Goal: Information Seeking & Learning: Learn about a topic

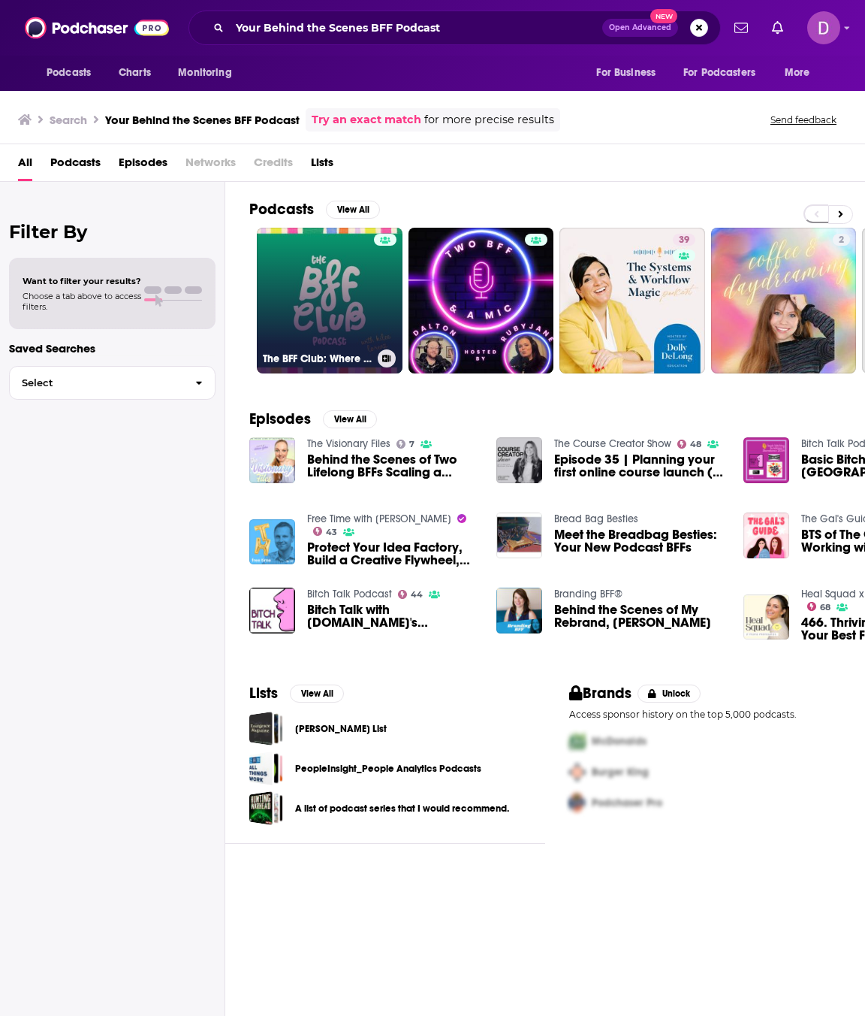
click at [334, 293] on link "The BFF Club: Where Business & Parenthood Meet" at bounding box center [330, 301] width 146 height 146
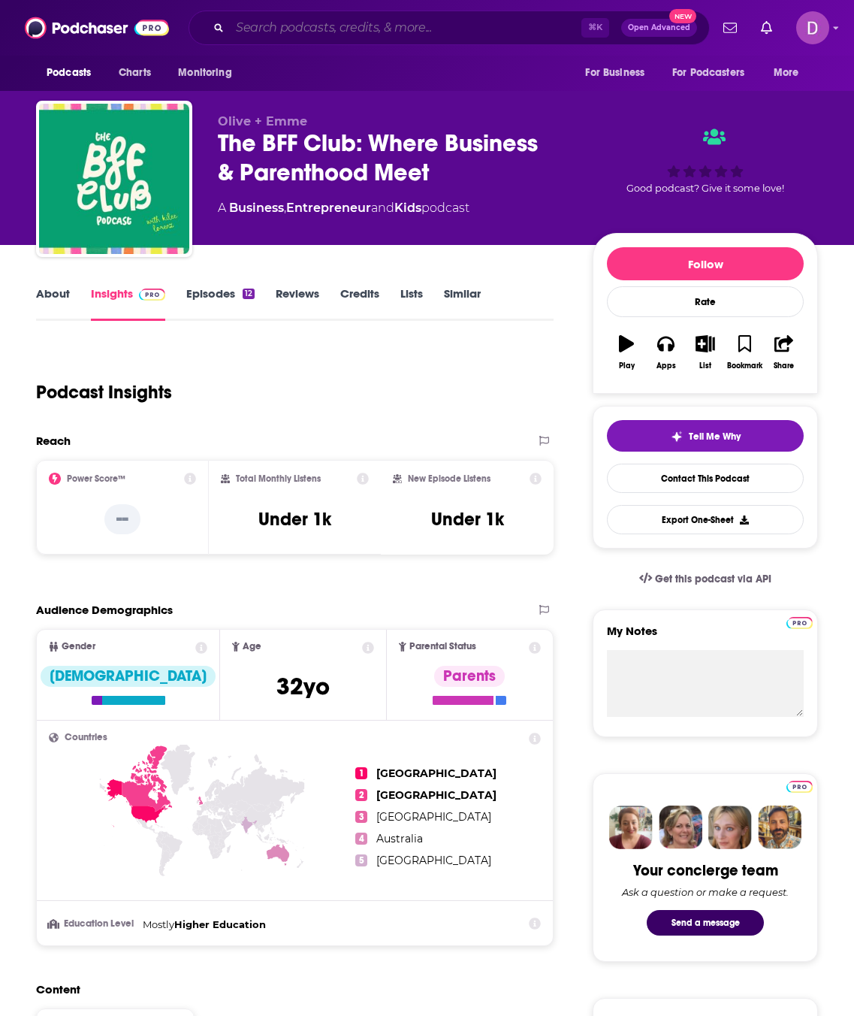
click at [252, 21] on input "Search podcasts, credits, & more..." at bounding box center [406, 28] width 352 height 24
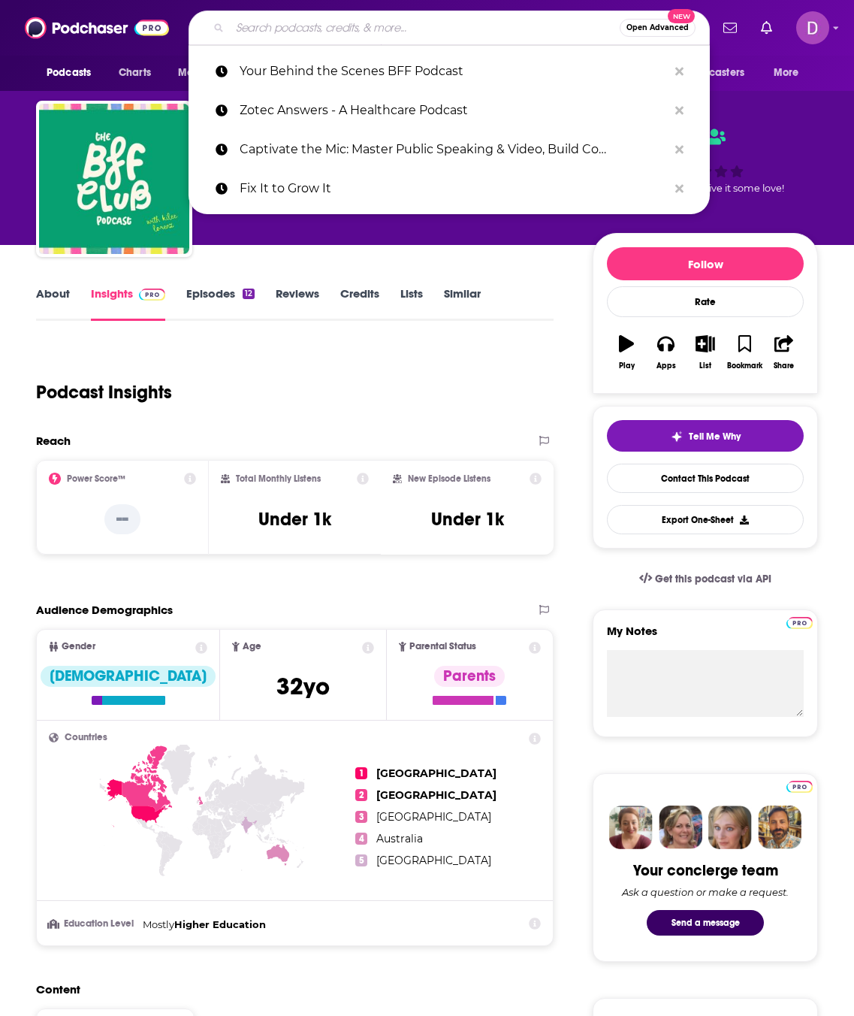
paste input "Global Perspectives"
type input "Global Perspectives"
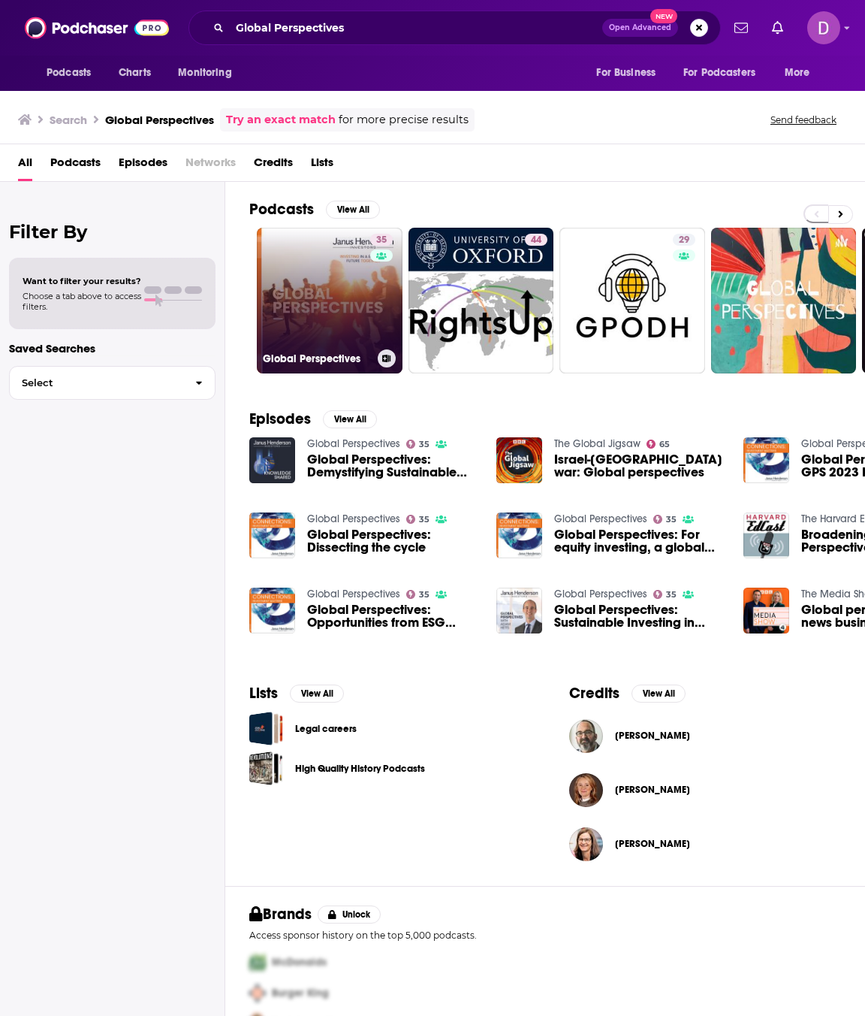
click at [320, 358] on h3 "Global Perspectives" at bounding box center [317, 358] width 109 height 13
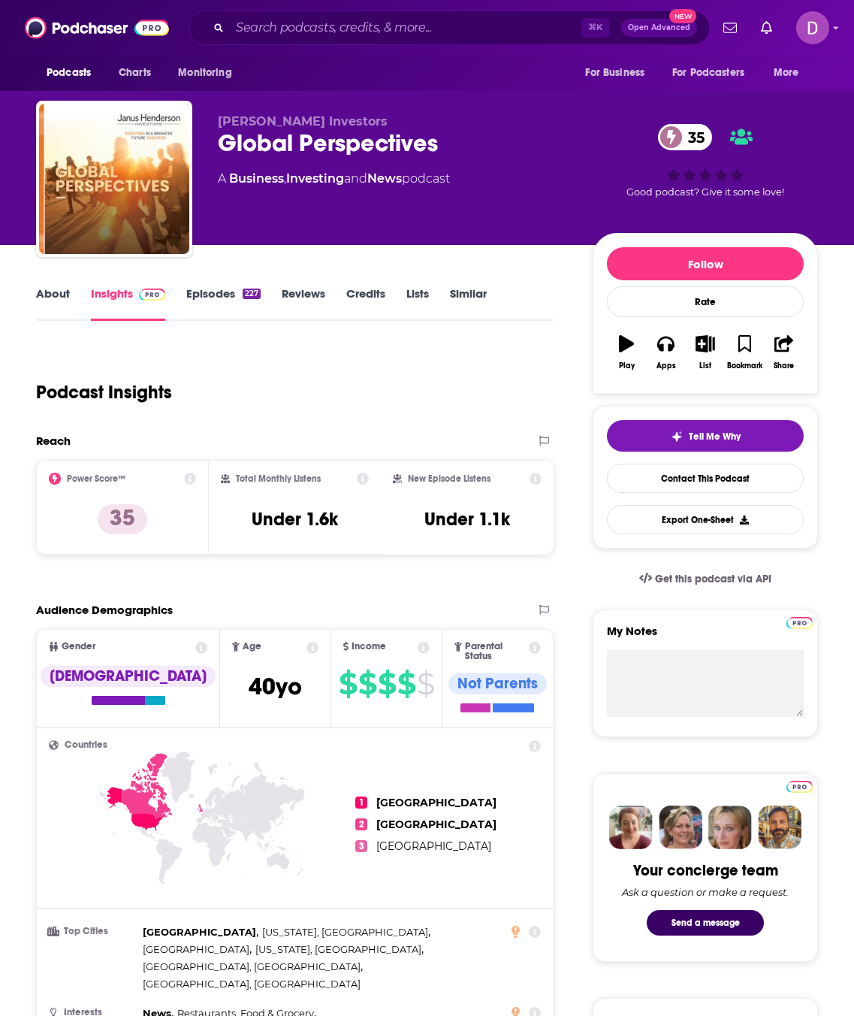
click at [59, 300] on link "About" at bounding box center [53, 303] width 34 height 35
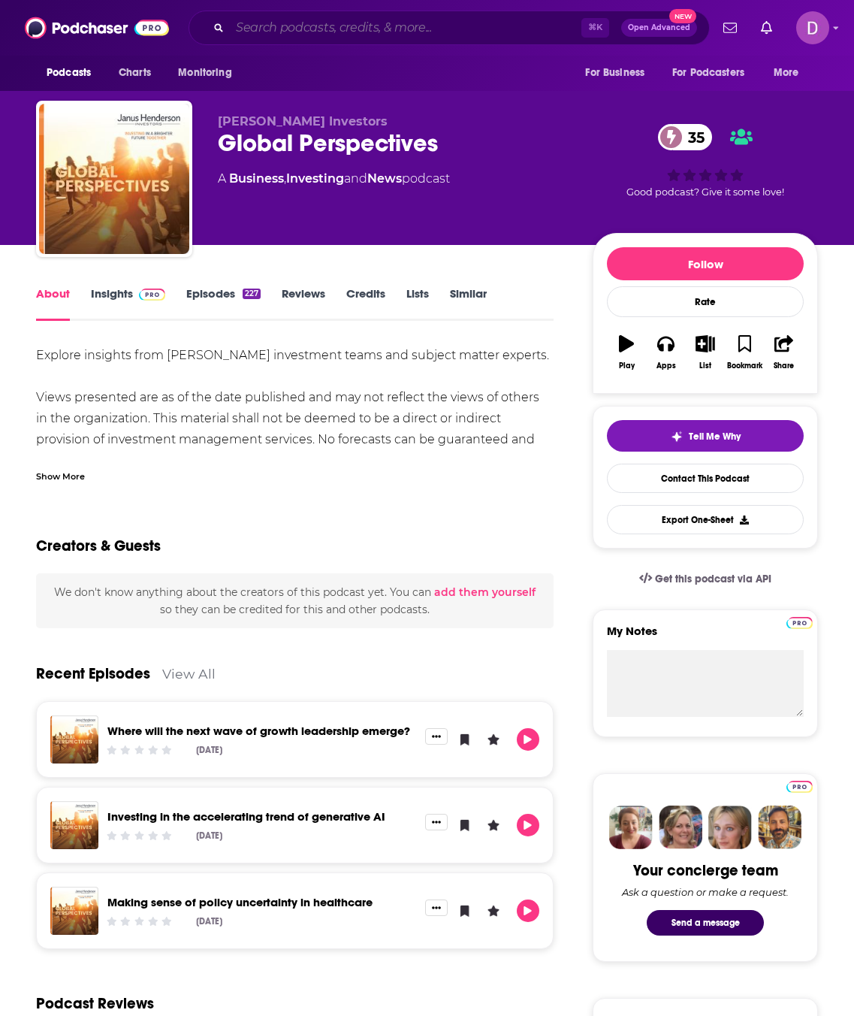
click at [246, 23] on input "Search podcasts, credits, & more..." at bounding box center [406, 28] width 352 height 24
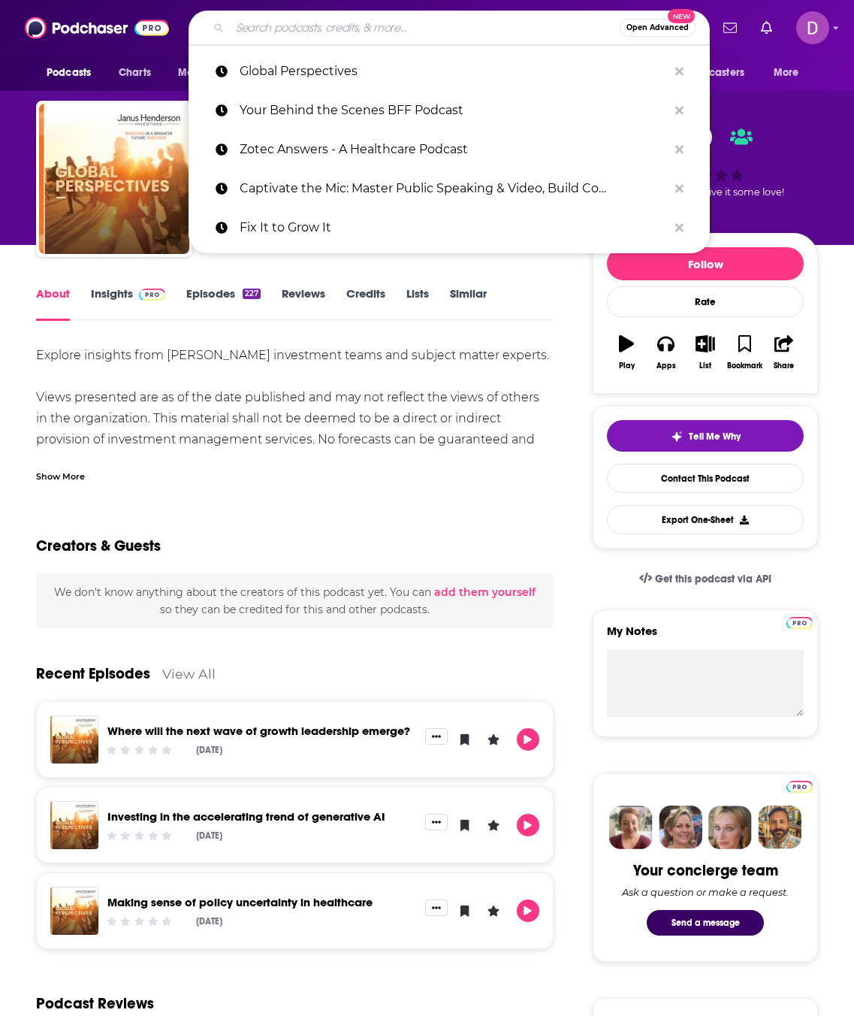
paste input "Go Go GROW - Business Scale-Up Coaching Podcast"
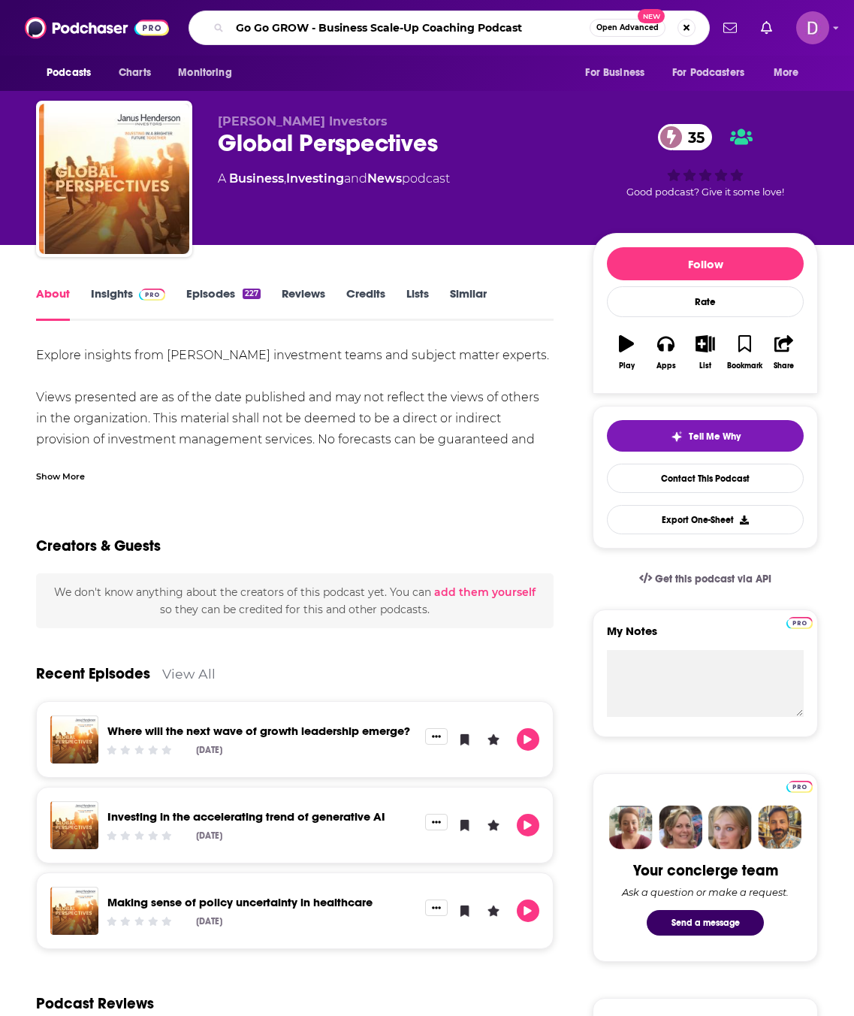
type input "Go Go GROW - Business Scale-Up Coaching Podcast\"
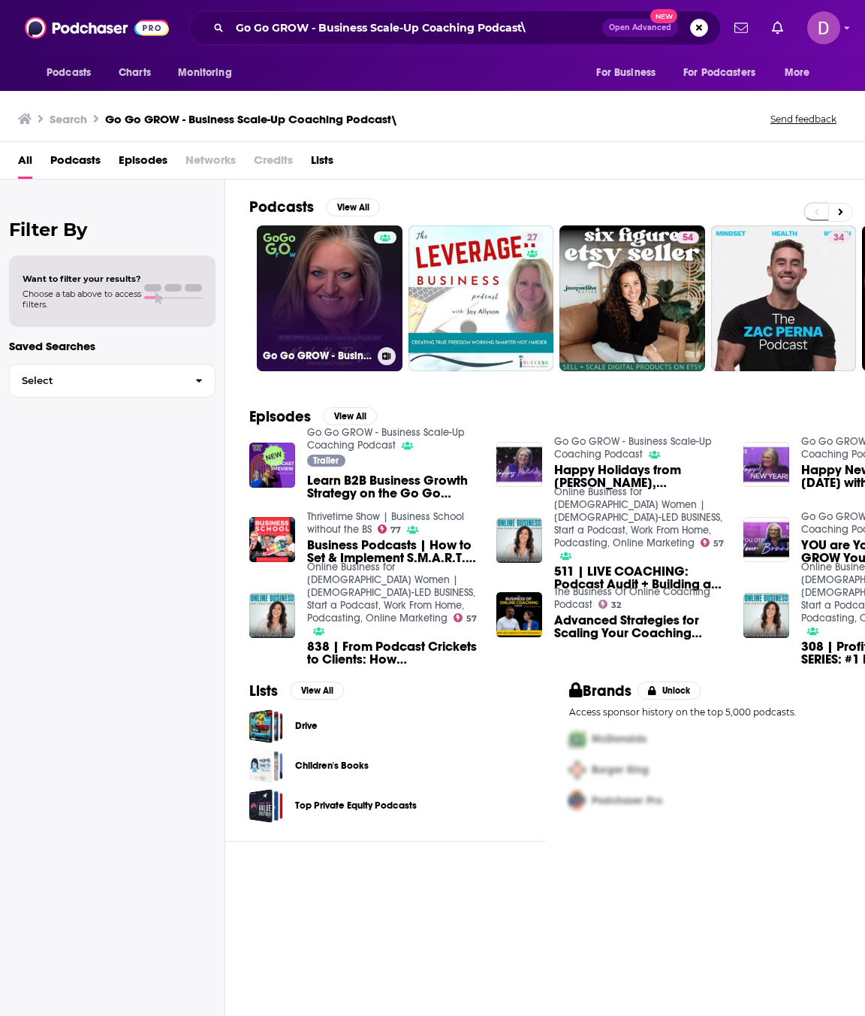
click at [300, 312] on link "Go Go GROW - Business Scale-Up Coaching Podcast" at bounding box center [330, 298] width 146 height 146
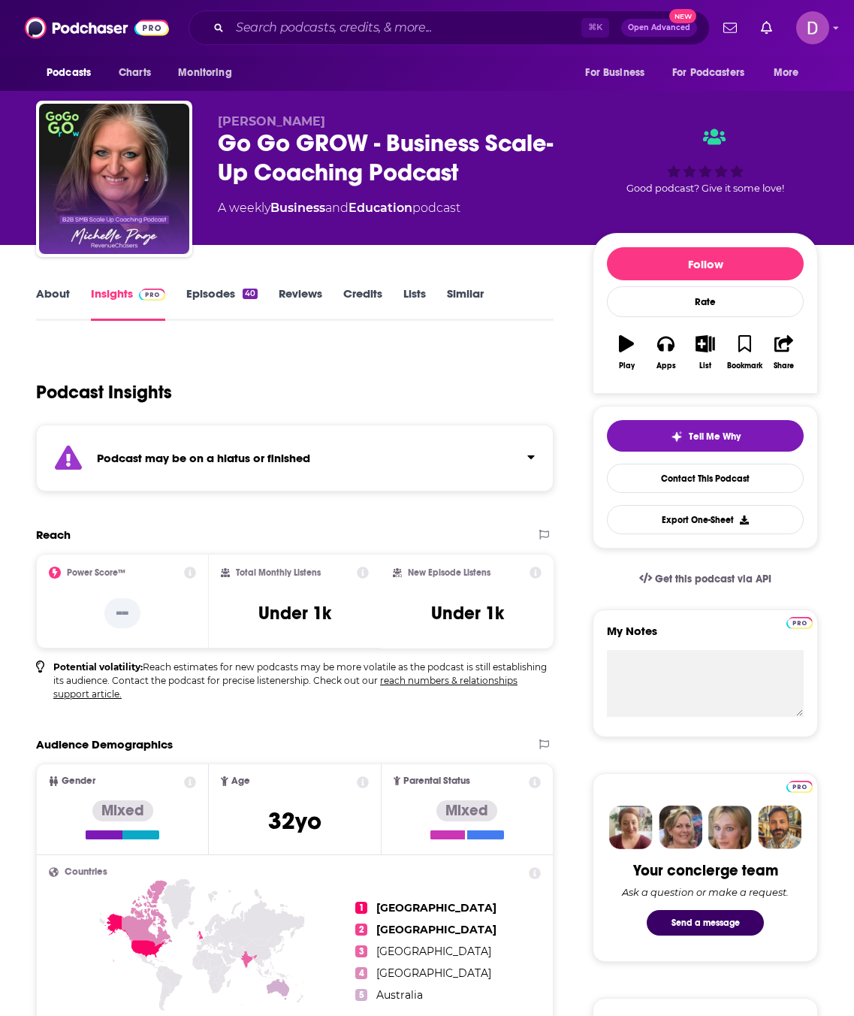
click at [51, 291] on link "About" at bounding box center [53, 303] width 34 height 35
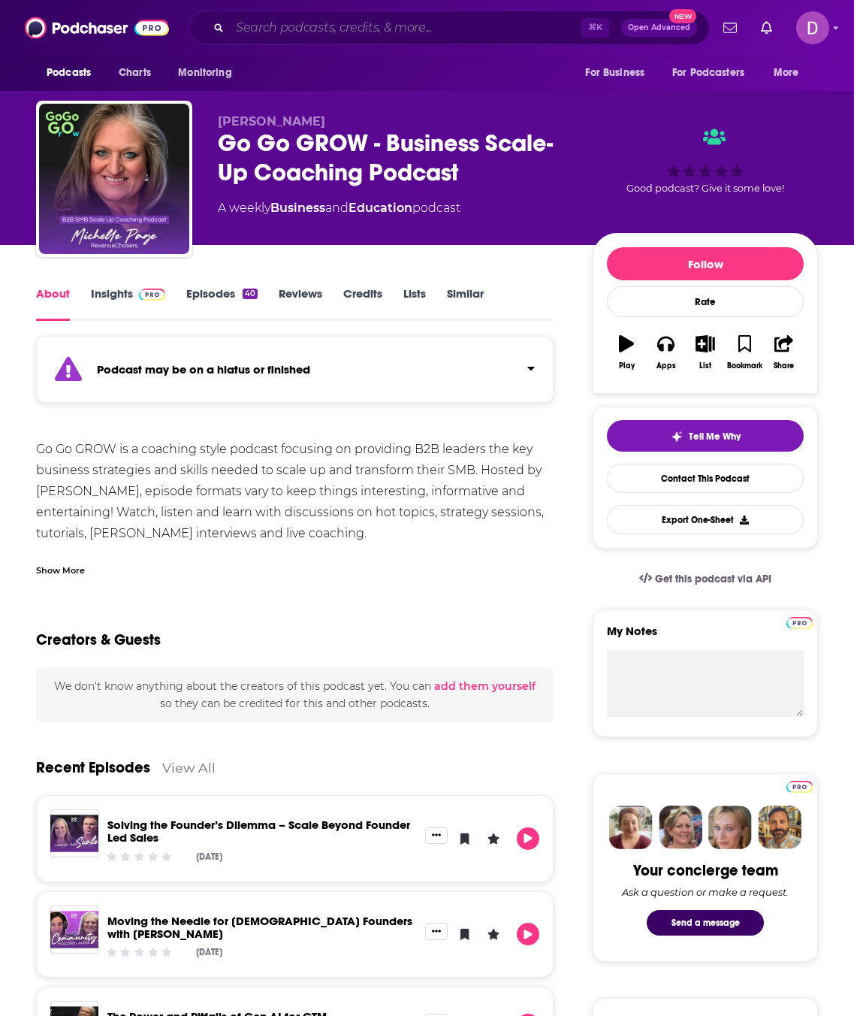
click at [276, 17] on input "Search podcasts, credits, & more..." at bounding box center [406, 28] width 352 height 24
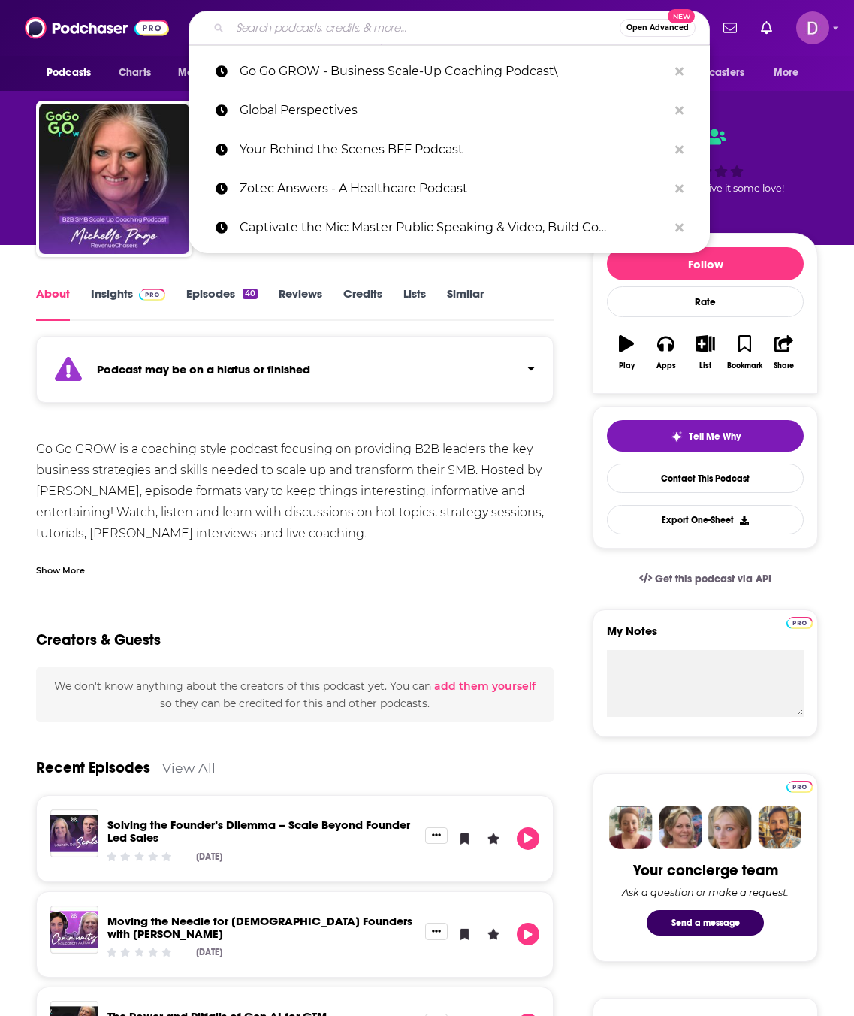
paste input "It's the Bottom Line that Matters Podcast"
type input "It's the Bottom Line that Matters Podcast"
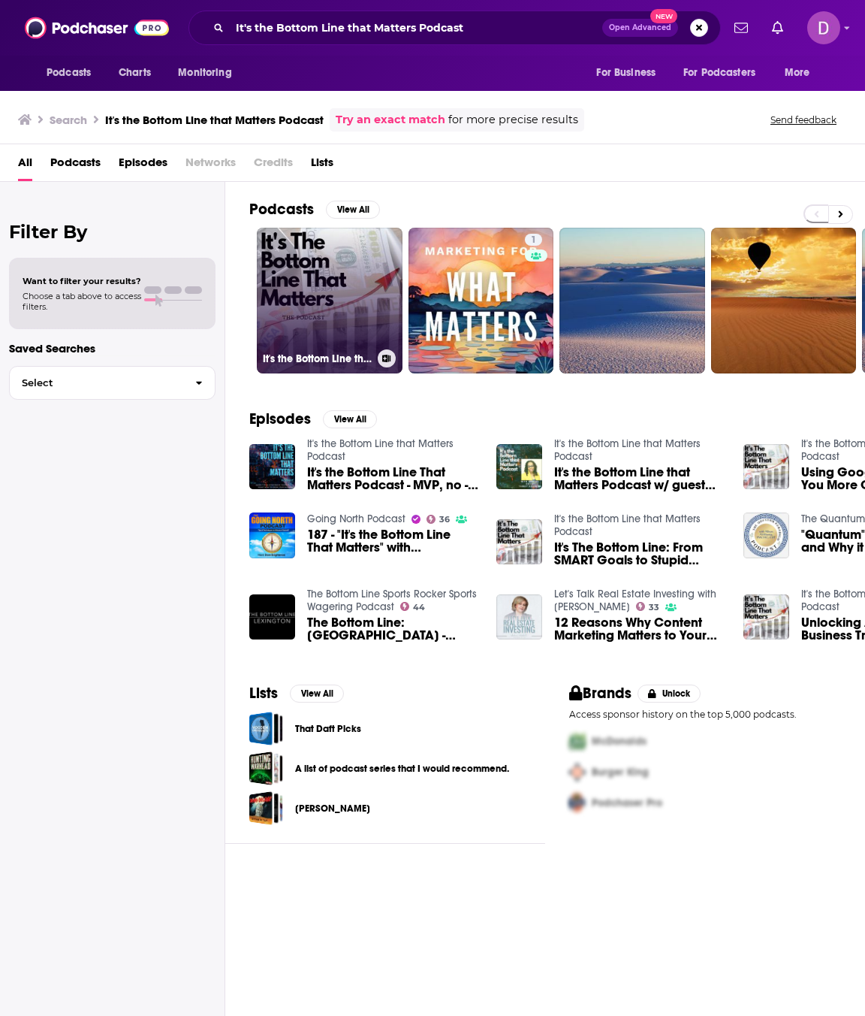
click at [342, 297] on link "It's the Bottom Line that Matters Podcast" at bounding box center [330, 301] width 146 height 146
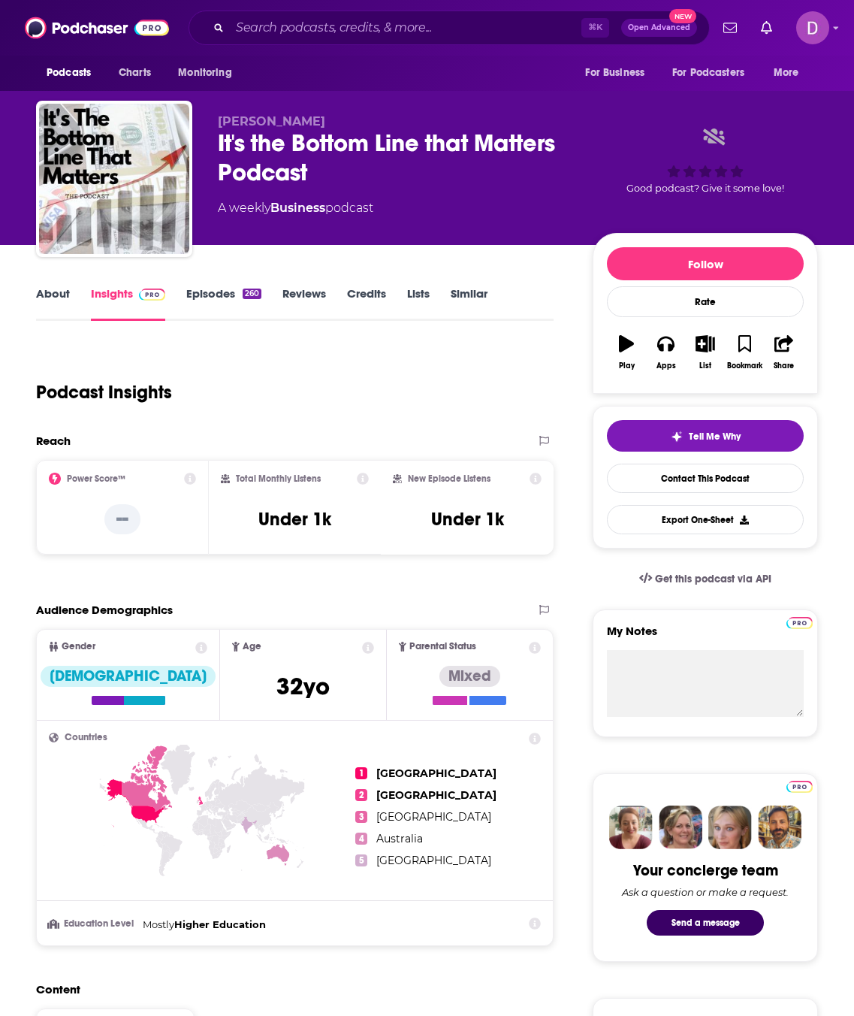
click at [53, 298] on link "About" at bounding box center [53, 303] width 34 height 35
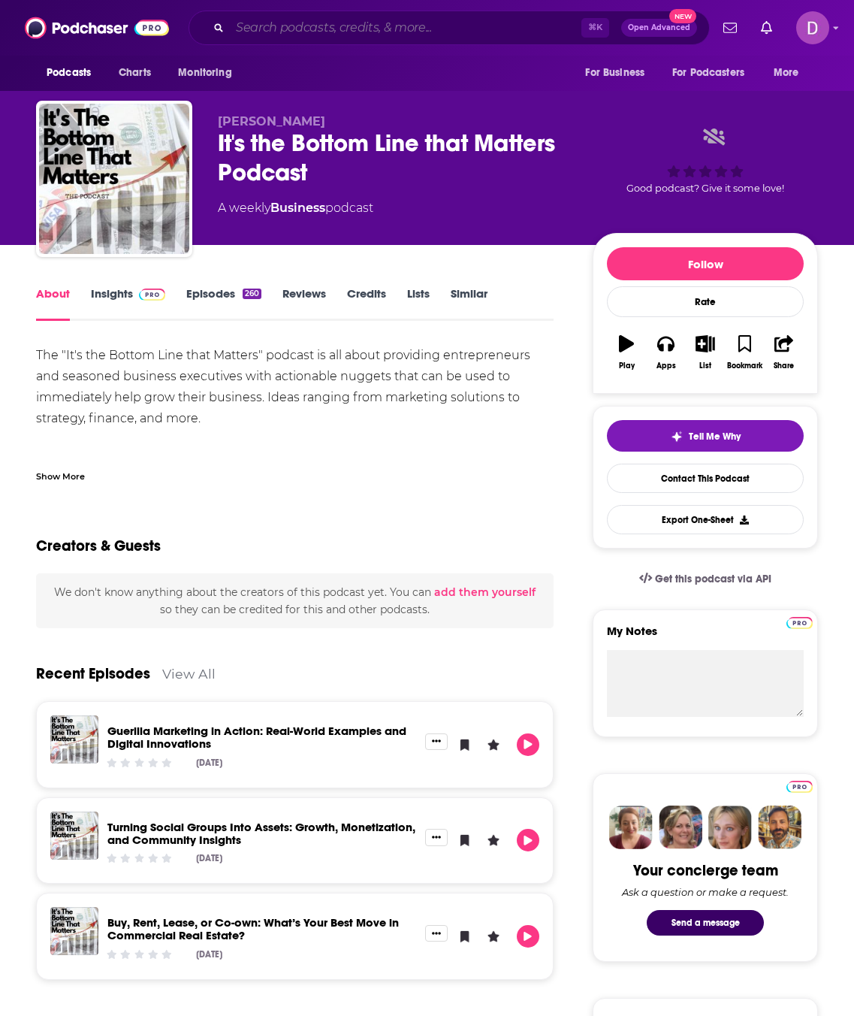
click at [283, 30] on input "Search podcasts, credits, & more..." at bounding box center [406, 28] width 352 height 24
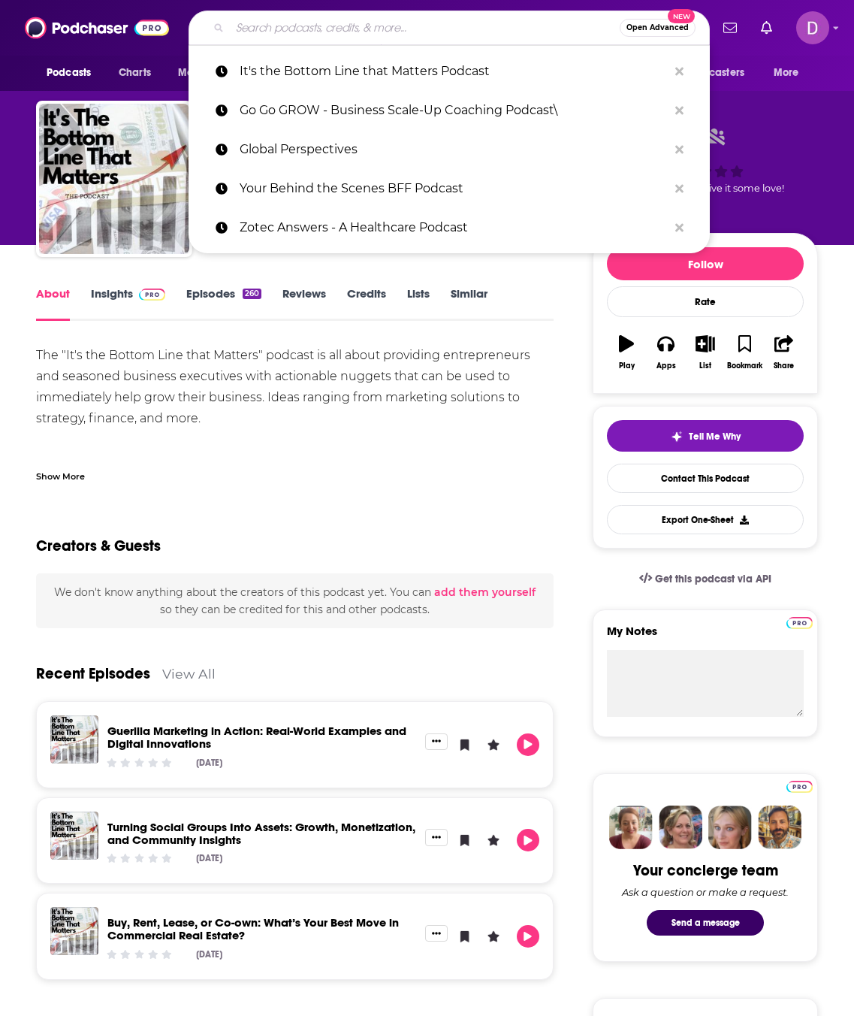
paste input "The Market Podcast"
type input "The Market Podcast"
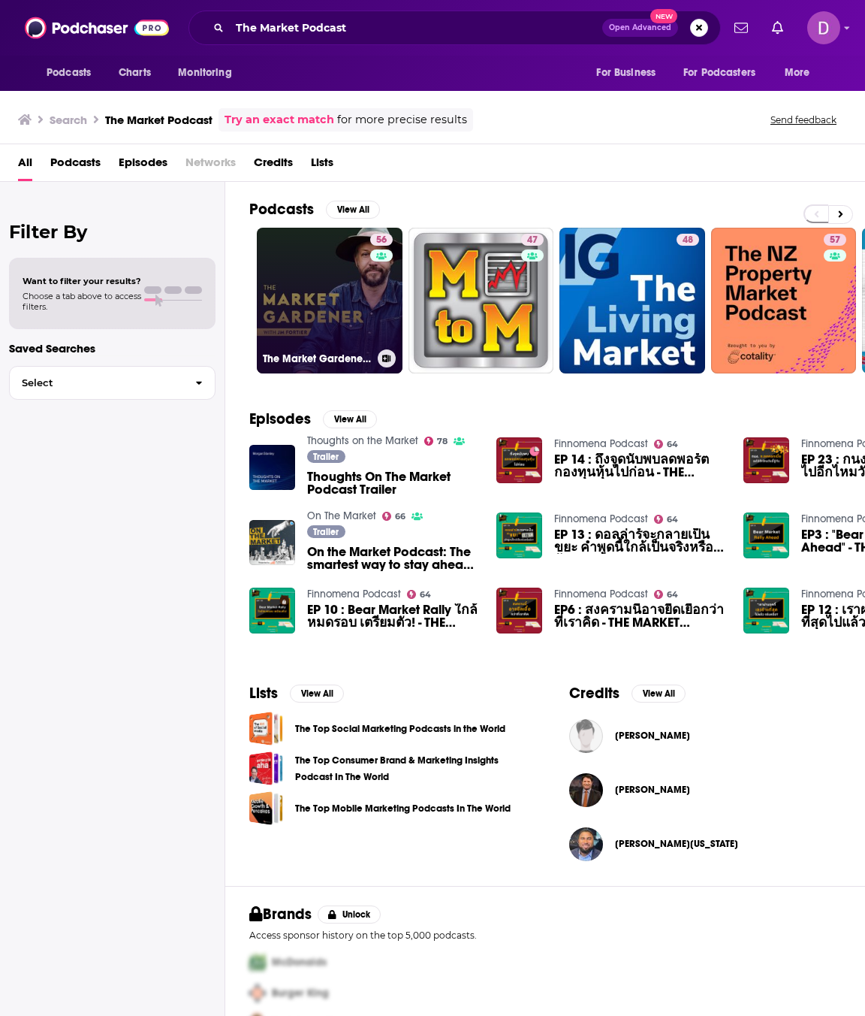
click at [339, 300] on link "56 The Market Gardener Podcast" at bounding box center [330, 301] width 146 height 146
